Goal: Complete application form

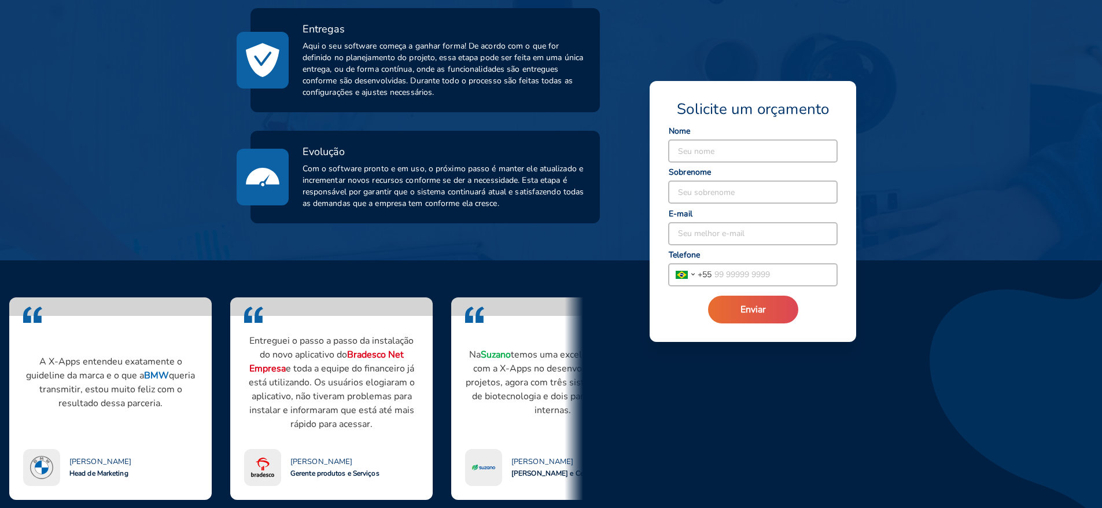
scroll to position [868, 0]
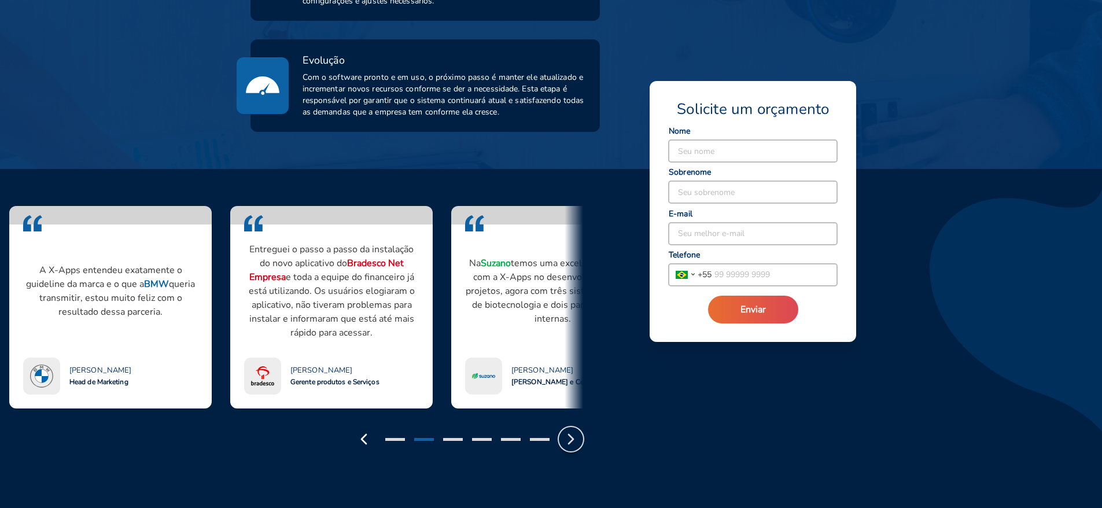
click at [566, 439] on icon "button" at bounding box center [571, 439] width 19 height 19
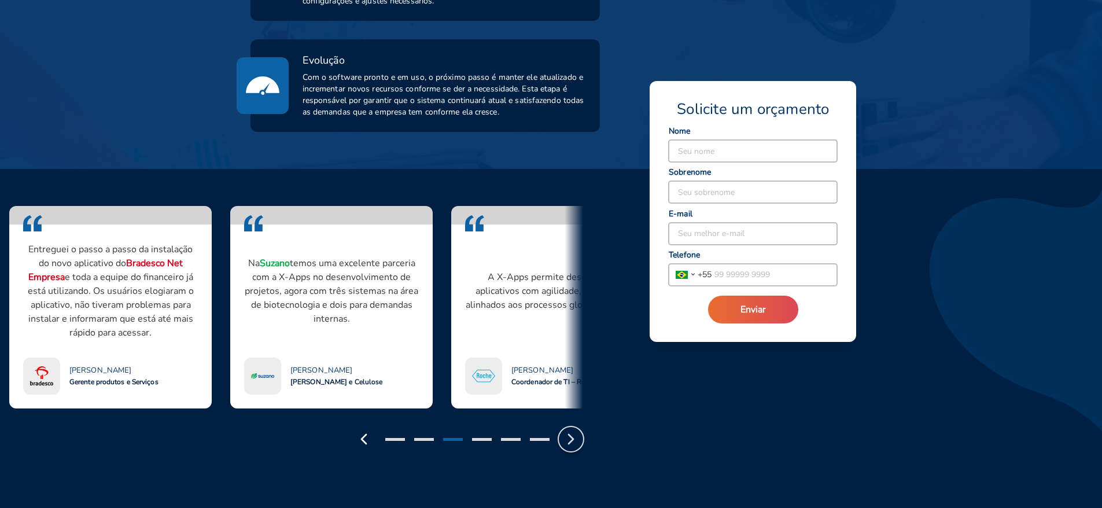
click at [566, 439] on icon "button" at bounding box center [571, 439] width 19 height 19
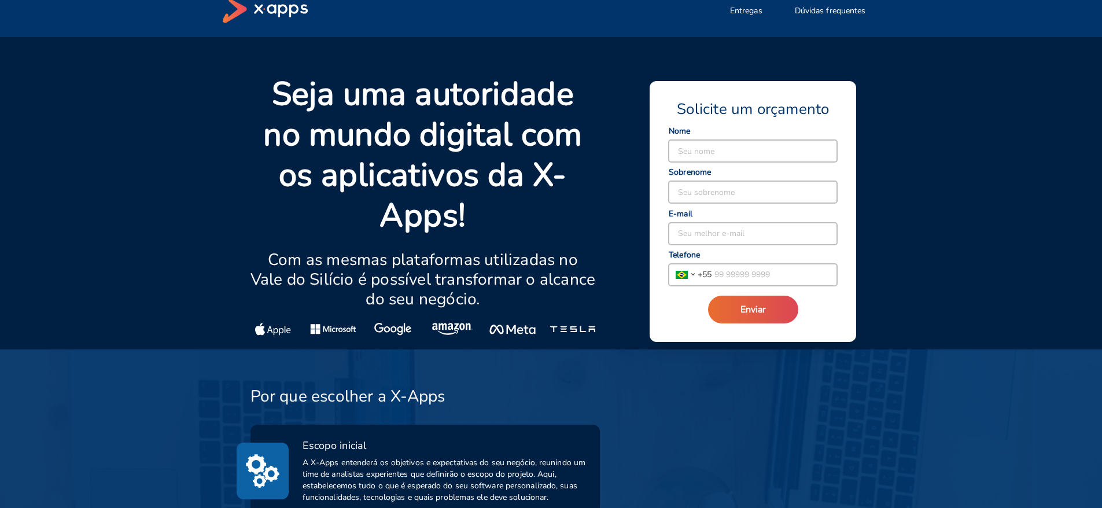
scroll to position [0, 0]
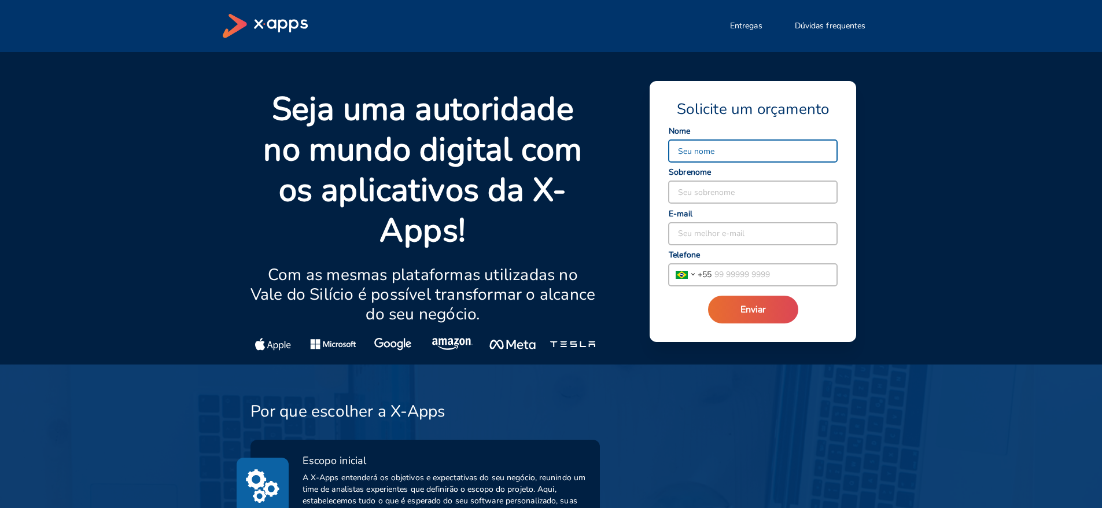
click at [690, 155] on input at bounding box center [753, 151] width 168 height 22
type input "[PERSON_NAME]"
type input "Braga"
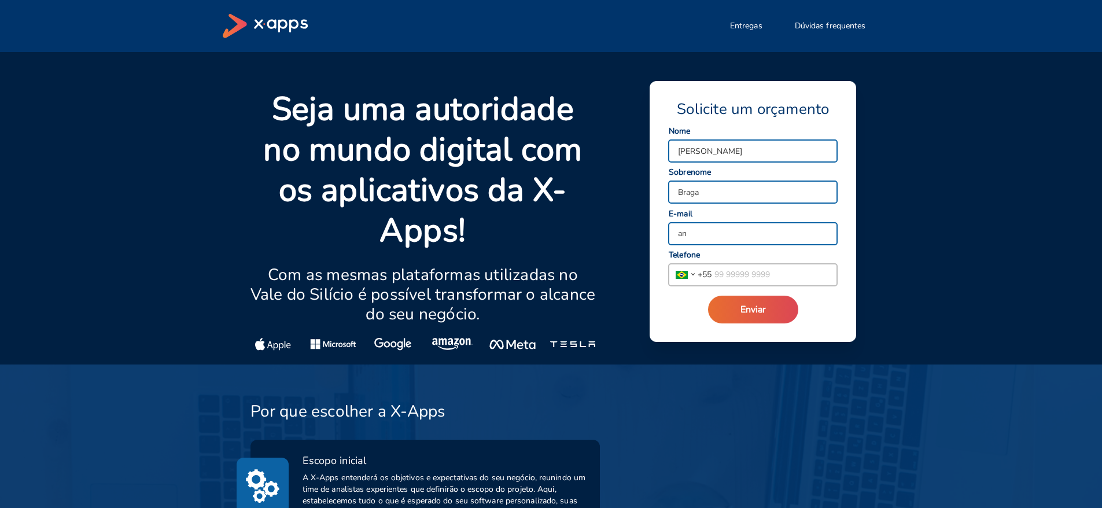
type input "a"
type input "[EMAIL_ADDRESS][DOMAIN_NAME]"
click at [763, 274] on input "tel" at bounding box center [775, 275] width 126 height 22
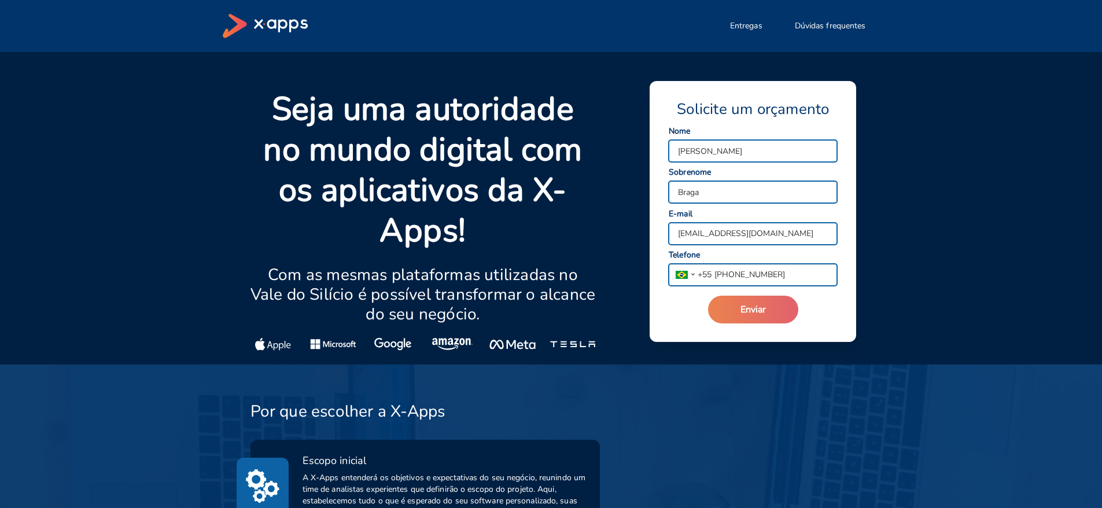
type input "[PHONE_NUMBER]"
click at [770, 300] on button "Enviar" at bounding box center [753, 310] width 90 height 28
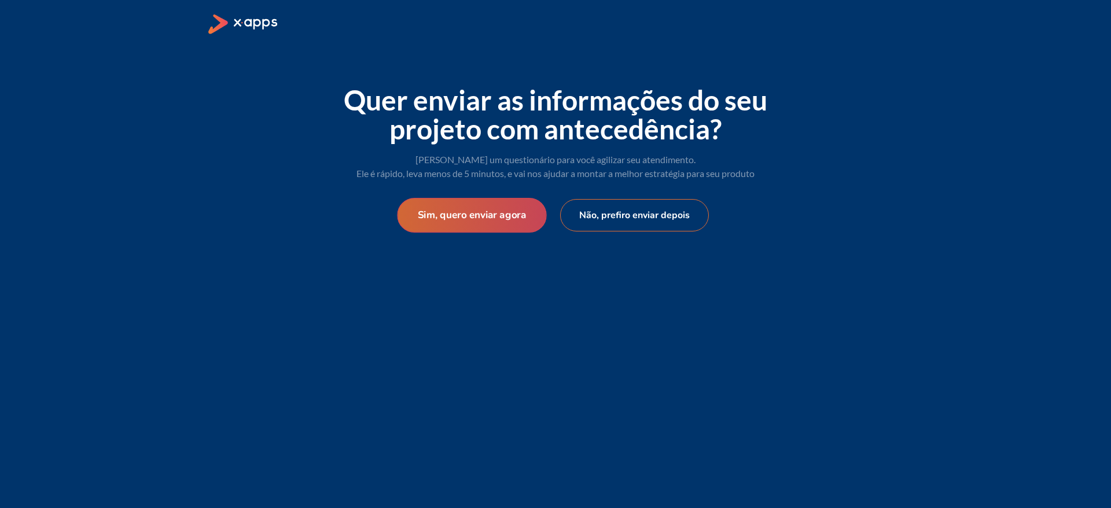
click at [495, 215] on button "Sim, quero enviar agora" at bounding box center [471, 215] width 149 height 35
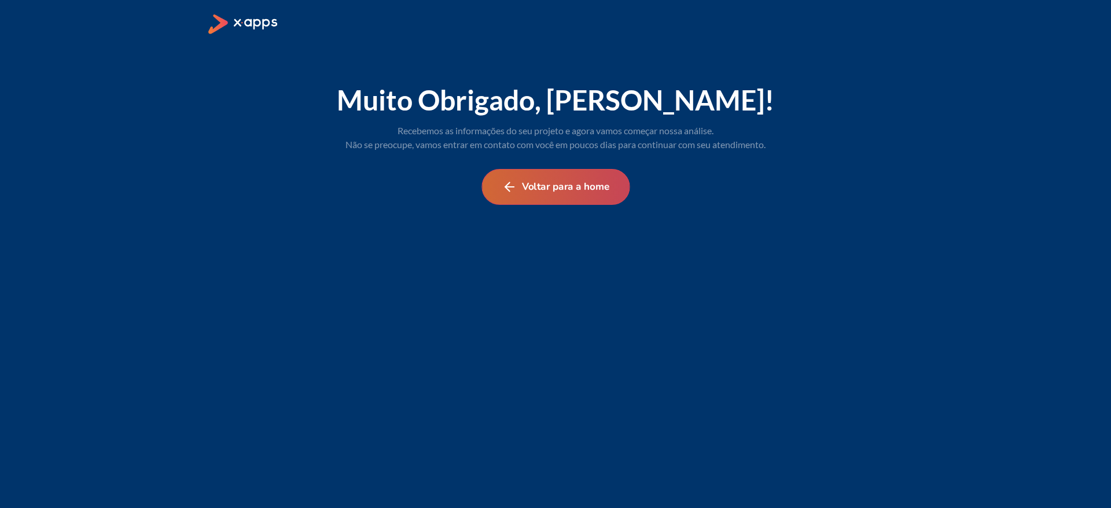
click at [580, 201] on button "Voltar para a home" at bounding box center [555, 187] width 148 height 36
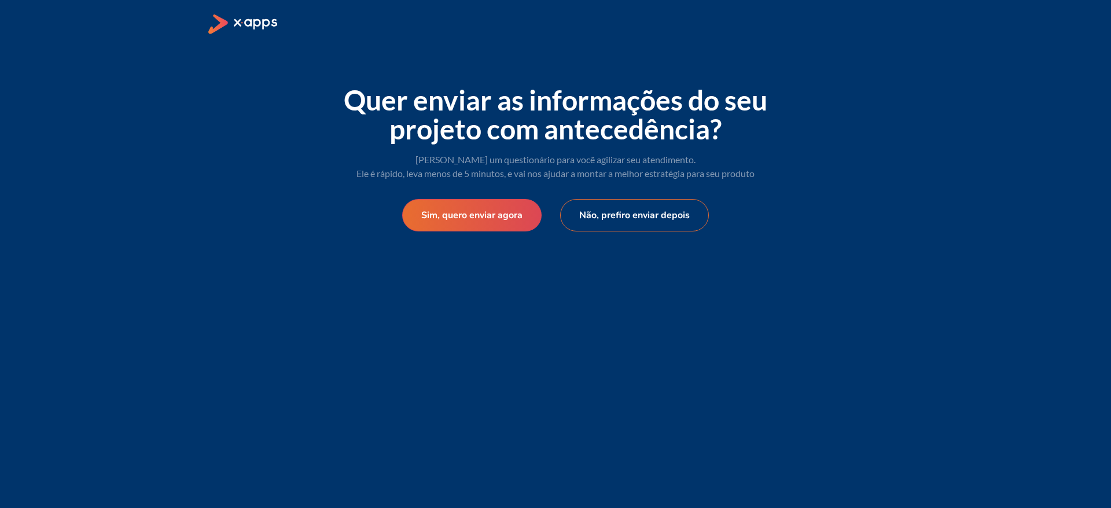
select select "BR"
